Goal: Task Accomplishment & Management: Manage account settings

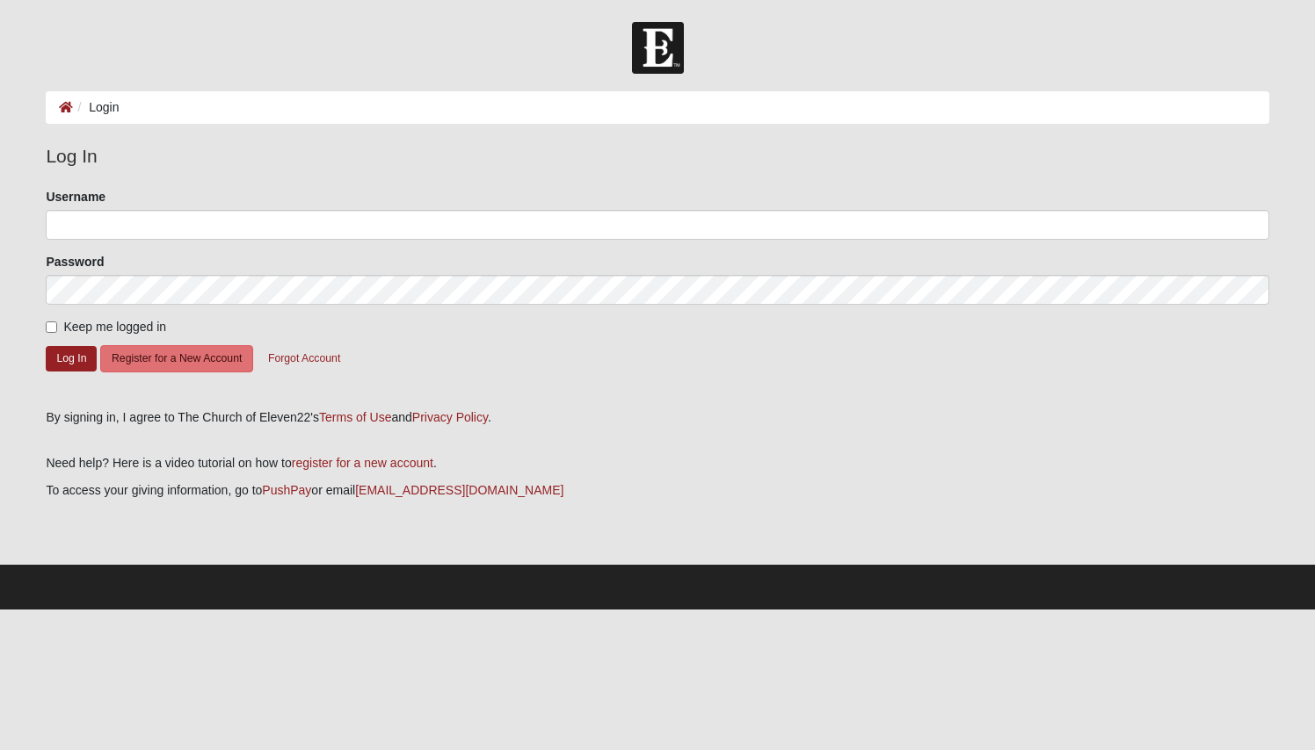
click at [576, 105] on ol "Login" at bounding box center [657, 107] width 1222 height 33
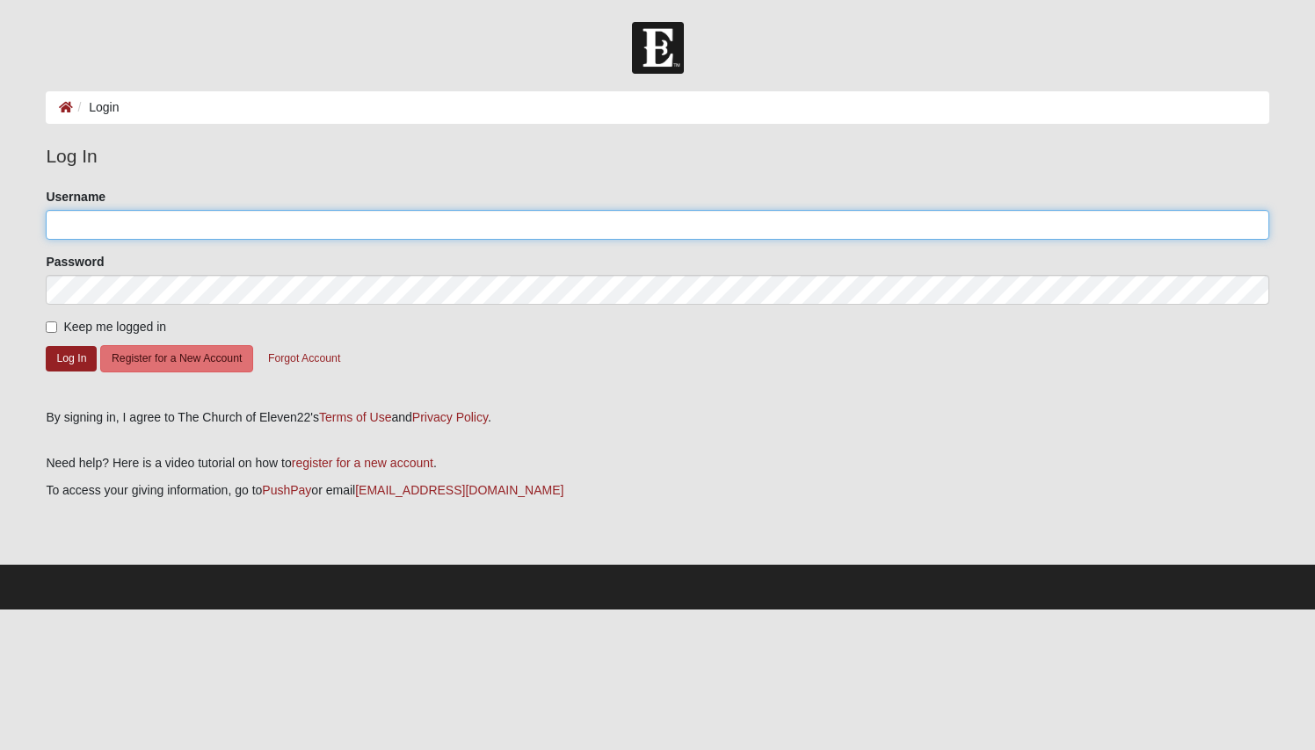
type input "4408123682"
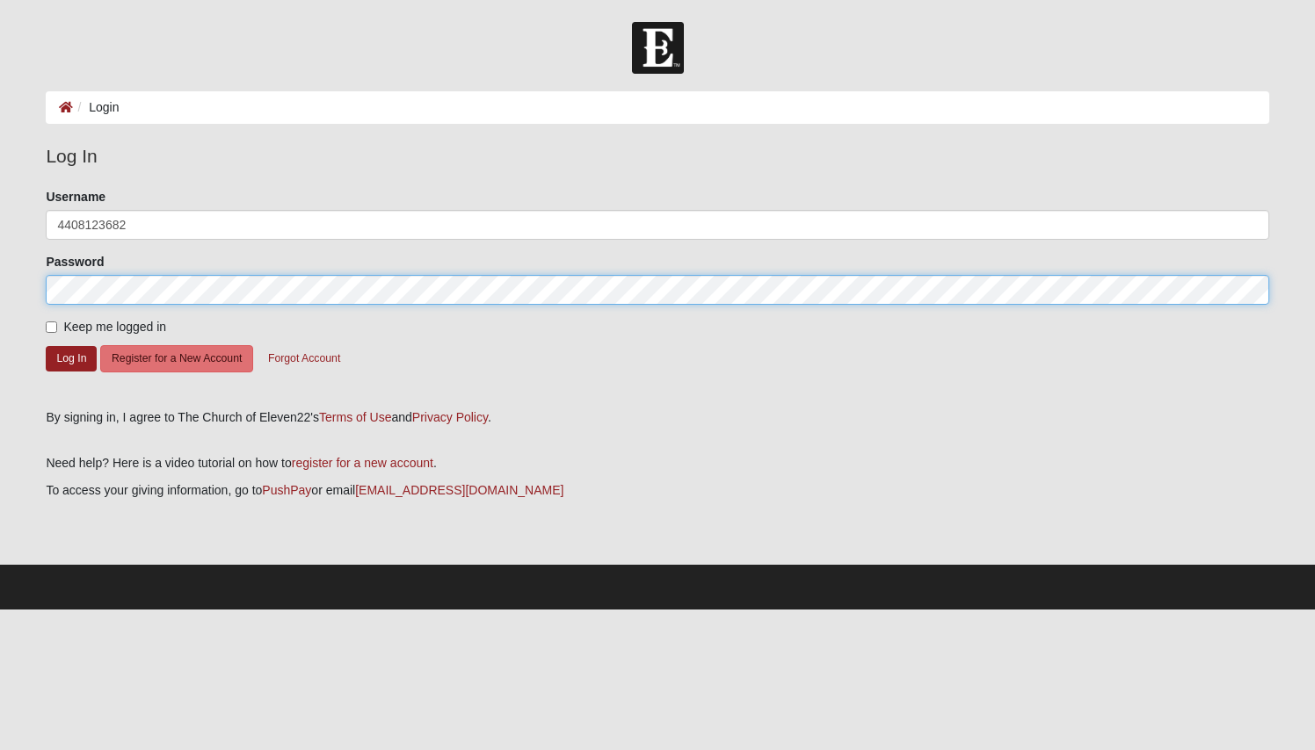
click at [71, 358] on button "Log In" at bounding box center [71, 358] width 51 height 25
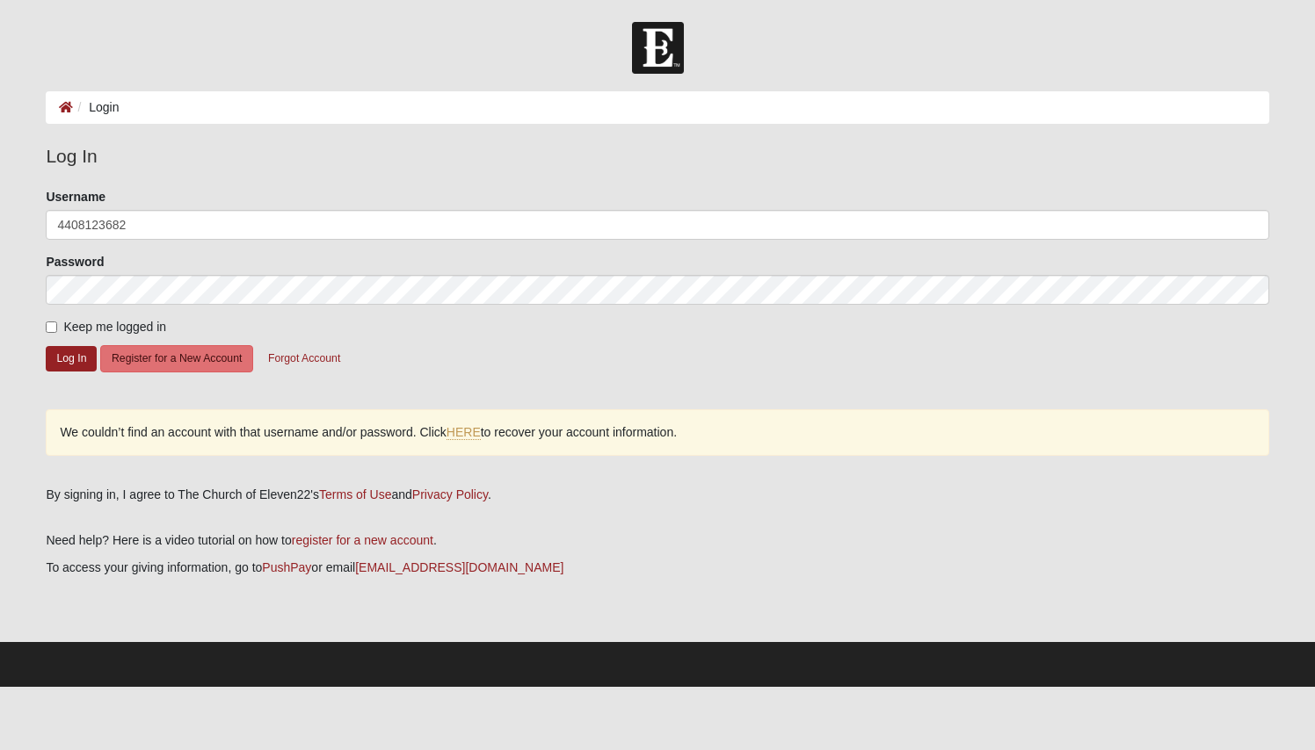
click at [84, 324] on span "Keep me logged in" at bounding box center [114, 327] width 103 height 14
click at [57, 324] on input "Keep me logged in" at bounding box center [51, 327] width 11 height 11
checkbox input "true"
click at [82, 356] on button "Log In" at bounding box center [71, 358] width 51 height 25
click at [64, 363] on button "Log In" at bounding box center [71, 358] width 51 height 25
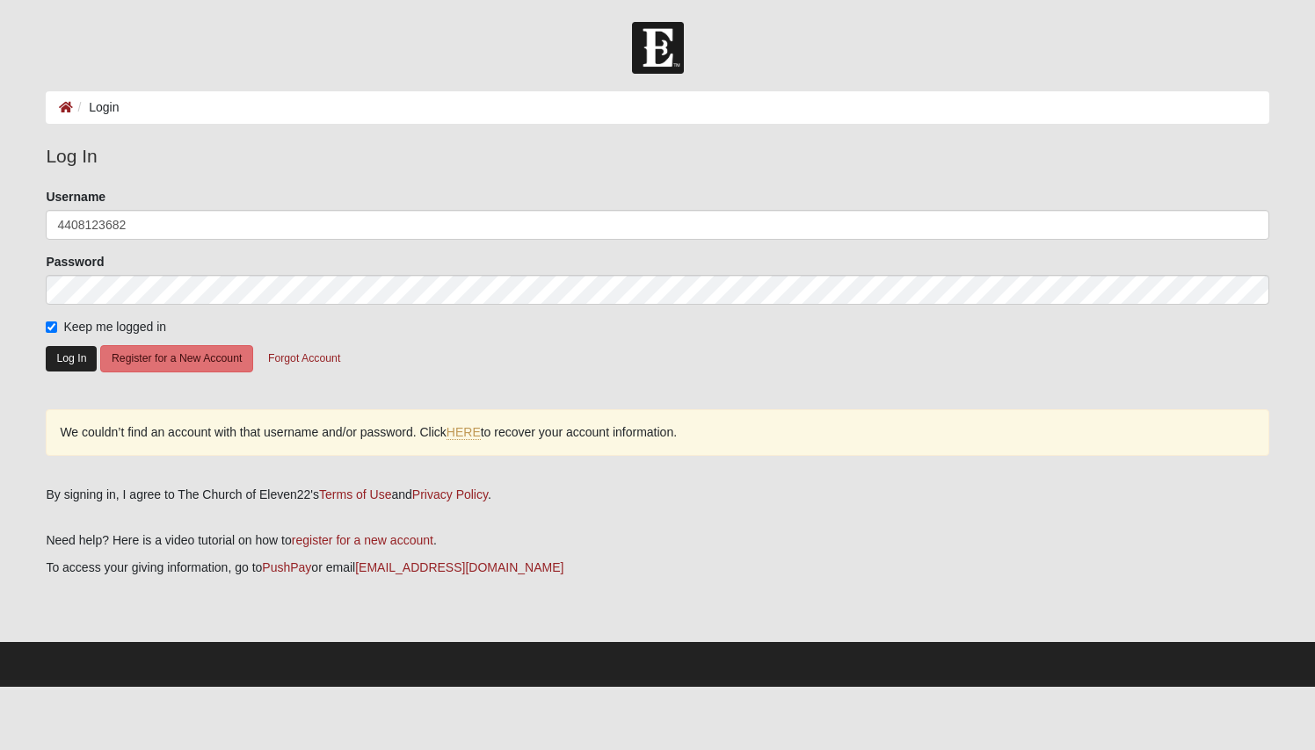
click at [64, 363] on button "Log In" at bounding box center [71, 358] width 51 height 25
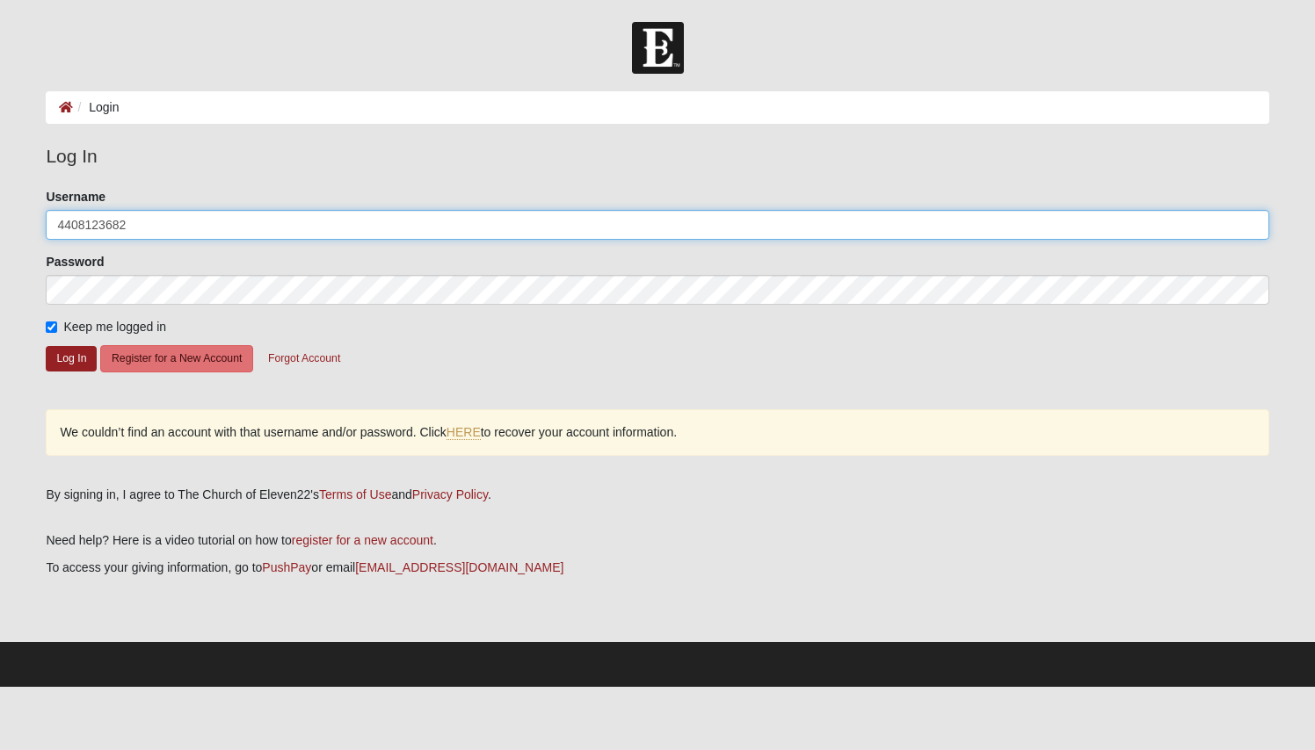
click at [214, 218] on input "4408123682" at bounding box center [657, 225] width 1222 height 30
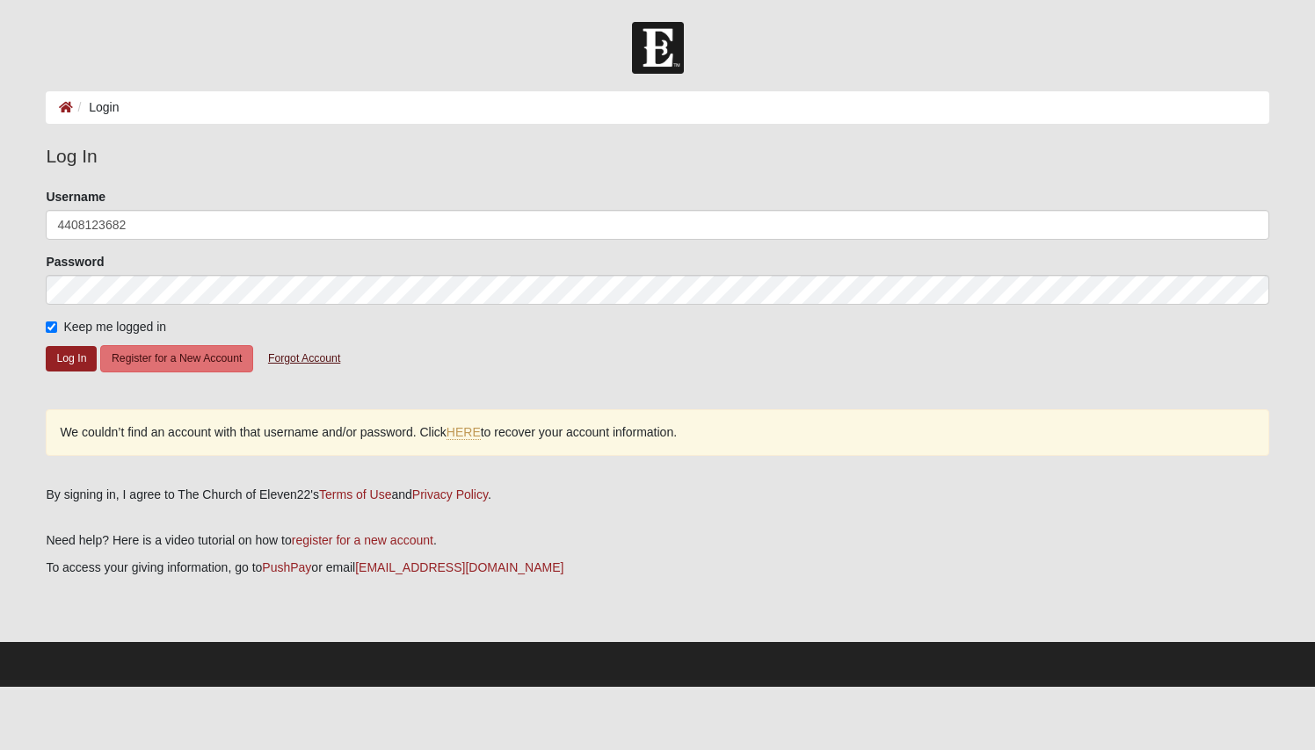
click at [312, 352] on button "Forgot Account" at bounding box center [304, 358] width 95 height 27
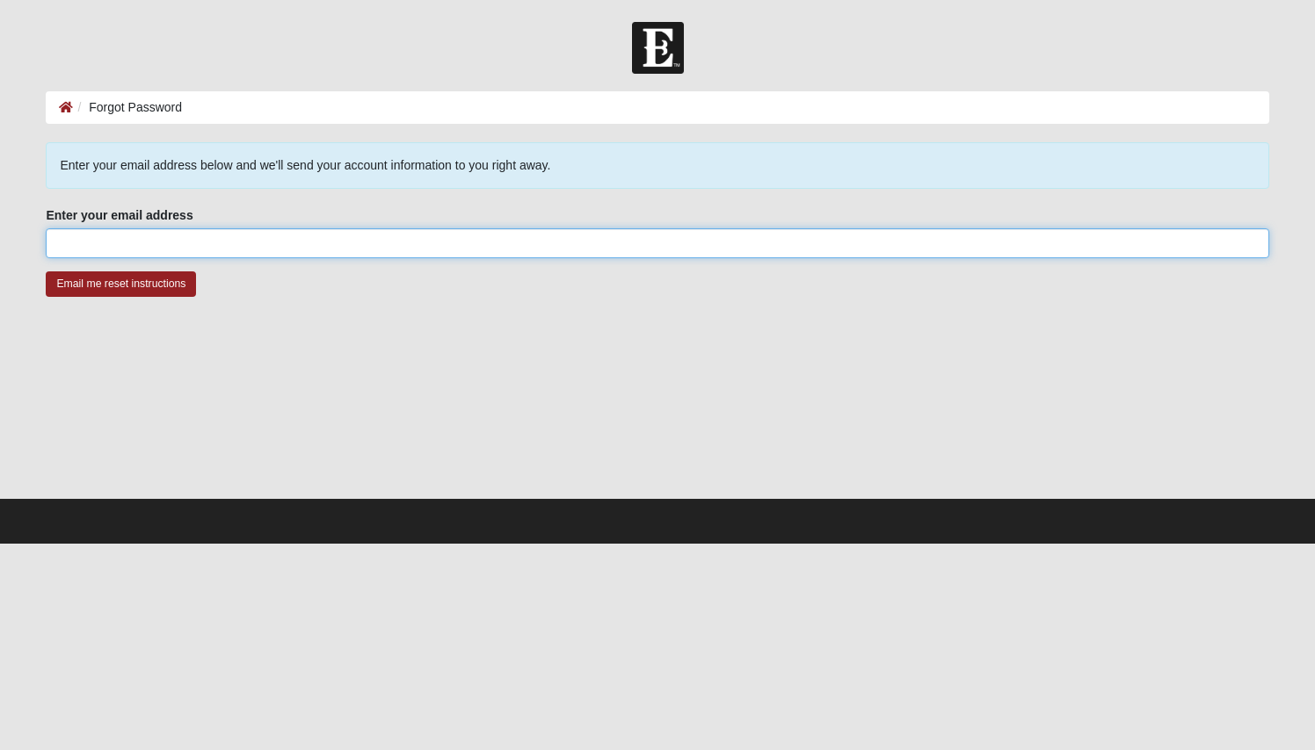
click at [331, 229] on input "Enter your email address" at bounding box center [657, 243] width 1222 height 30
type input "pastor@riversidechapelsalamanca.com"
click at [120, 284] on input "Email me reset instructions" at bounding box center [121, 284] width 150 height 25
